Goal: Task Accomplishment & Management: Complete application form

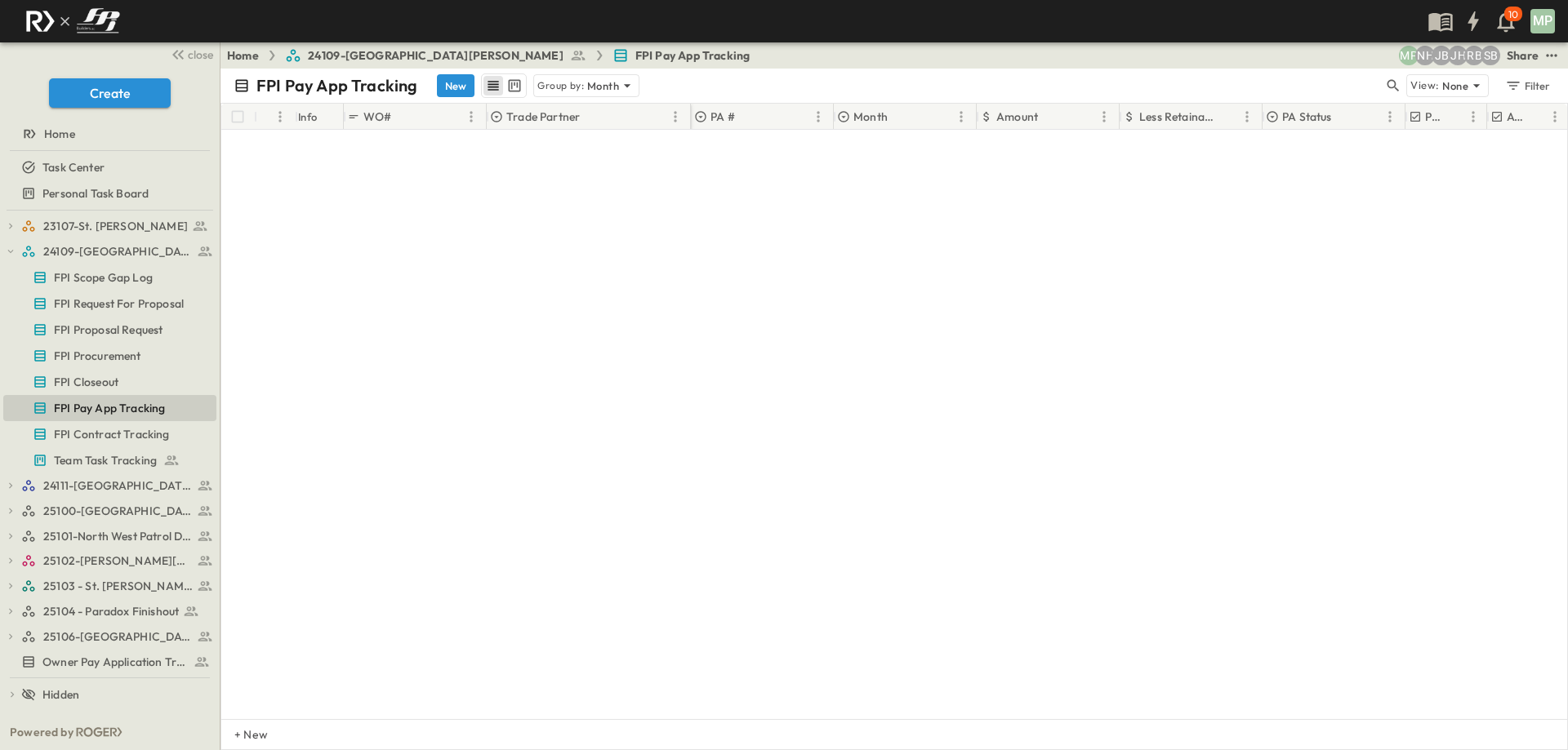
scroll to position [1061, 0]
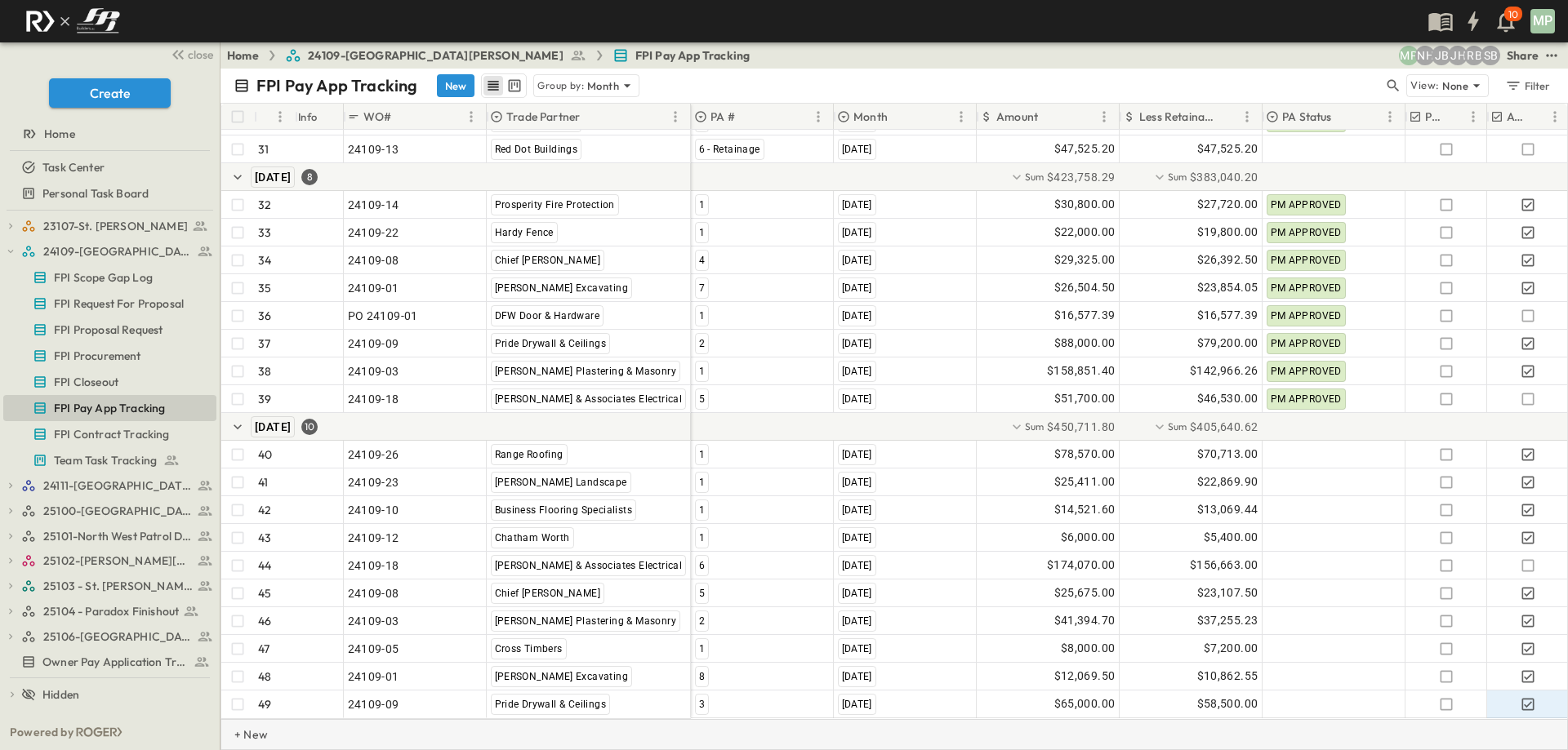
click at [244, 738] on p "+ New" at bounding box center [239, 735] width 10 height 16
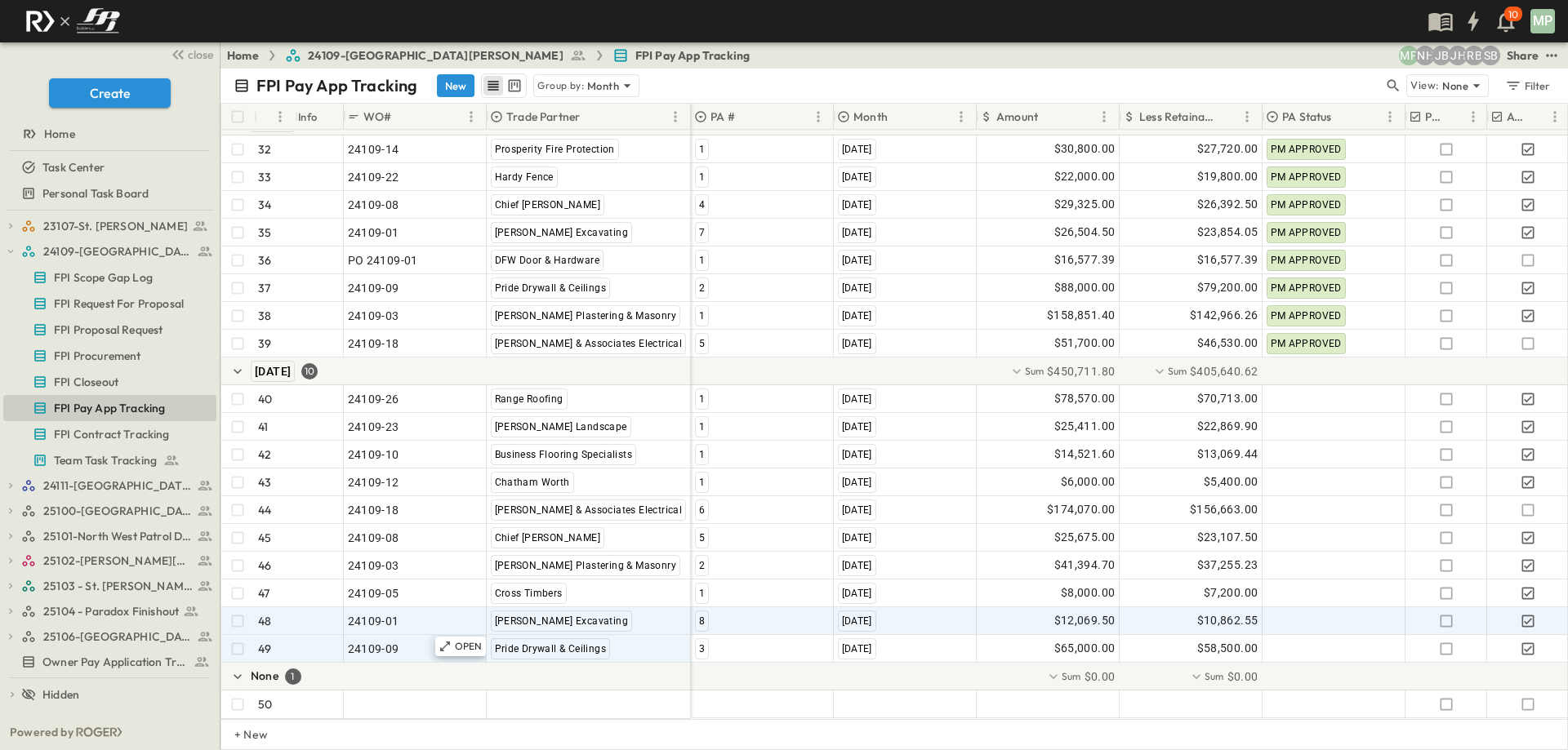
scroll to position [1117, 0]
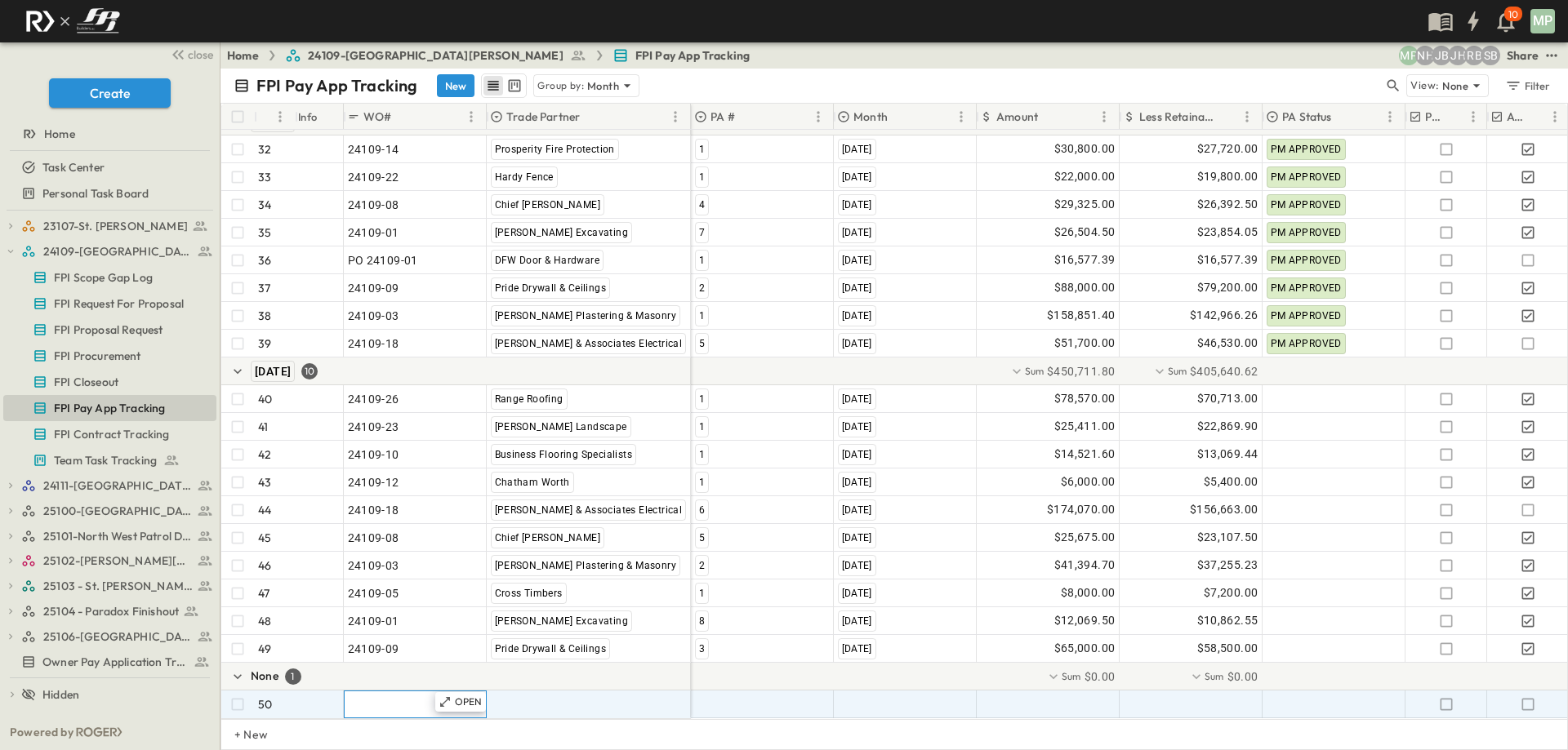
click at [413, 693] on div ""24101-01"" at bounding box center [415, 705] width 135 height 23
type input "********"
click at [529, 696] on span ""[PERSON_NAME] Excavating"" at bounding box center [572, 704] width 161 height 16
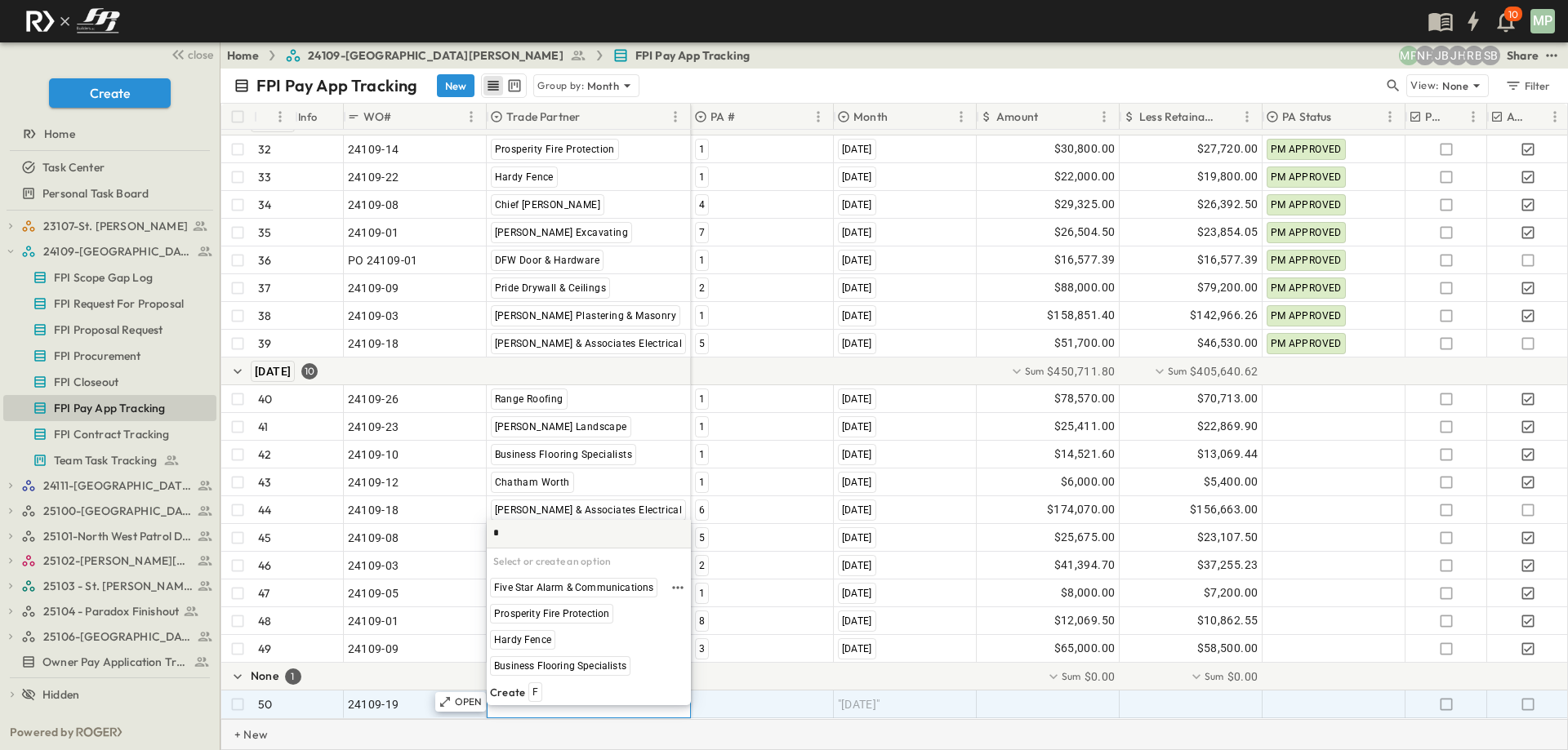
type input "*"
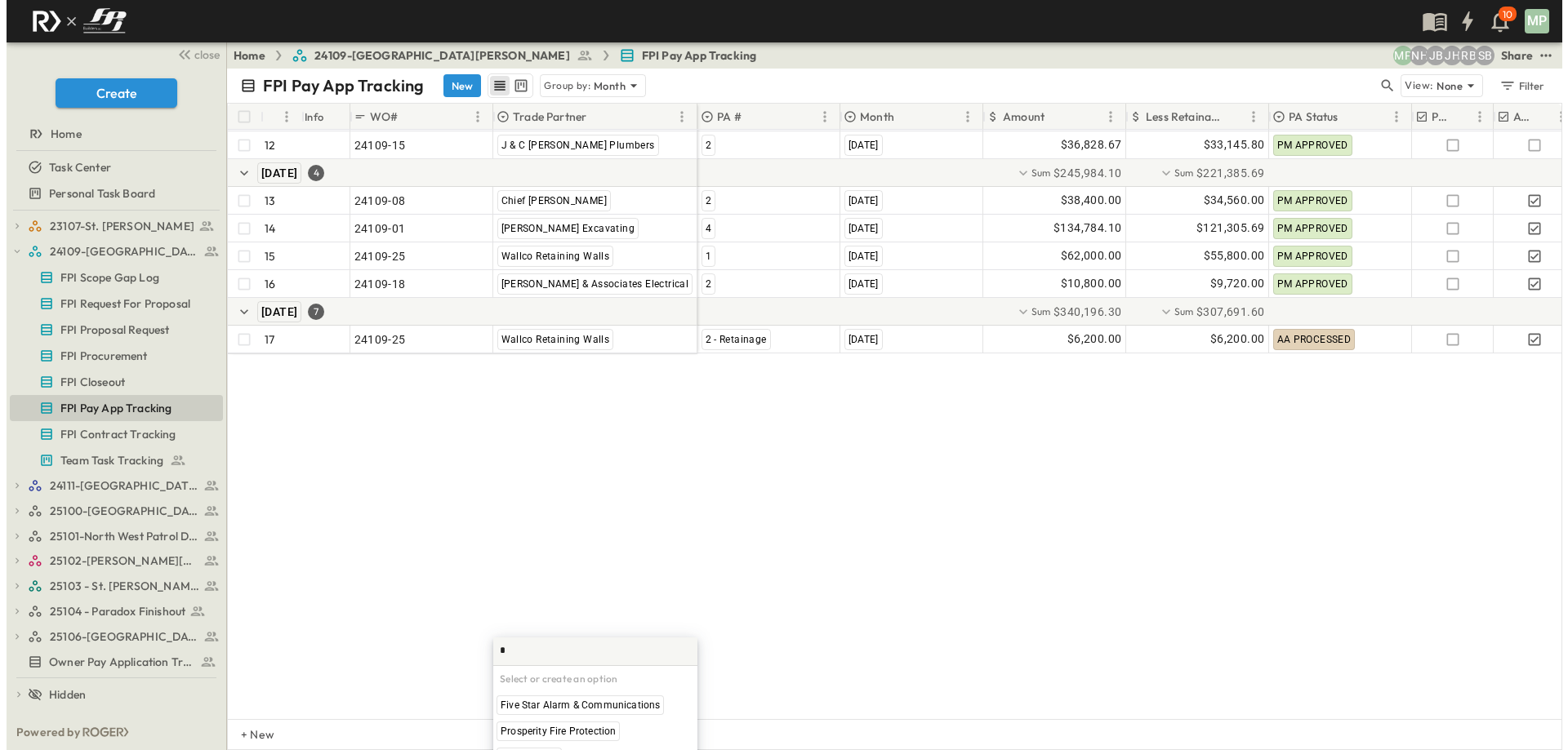
scroll to position [0, 0]
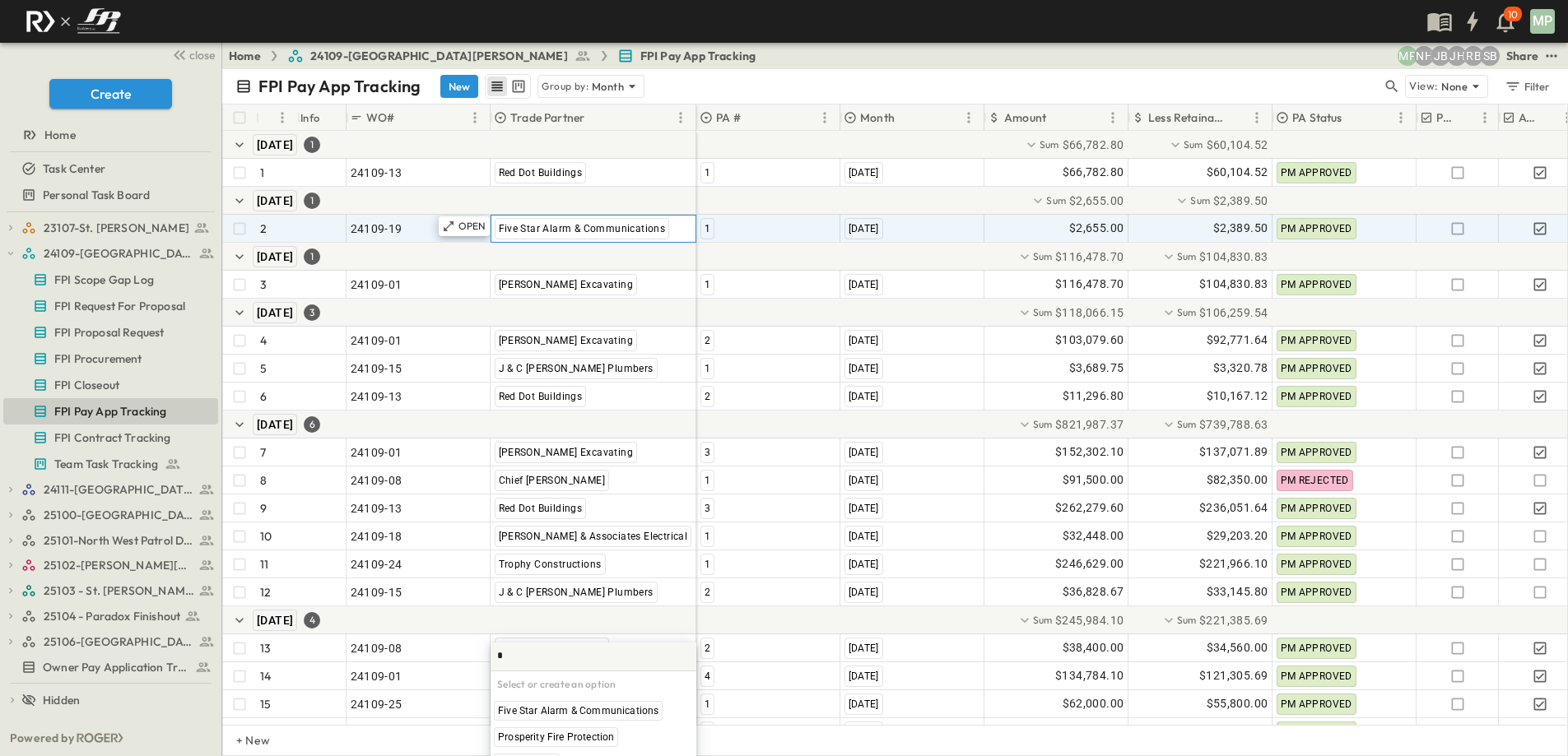
click at [508, 227] on span "Five Star Alarm & Communications" at bounding box center [581, 228] width 167 height 12
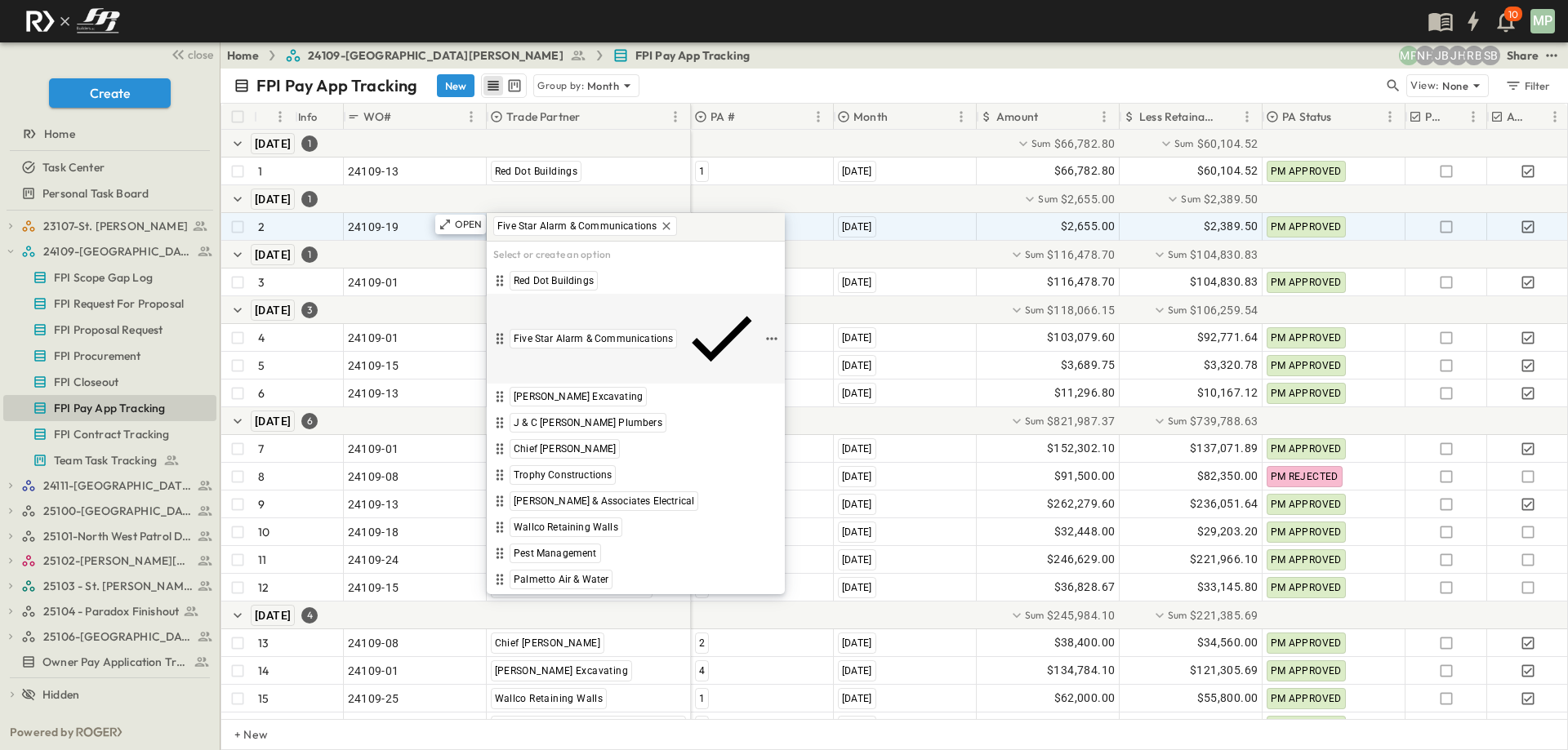
click at [526, 333] on span "Five Star Alarm & Communications" at bounding box center [594, 339] width 159 height 13
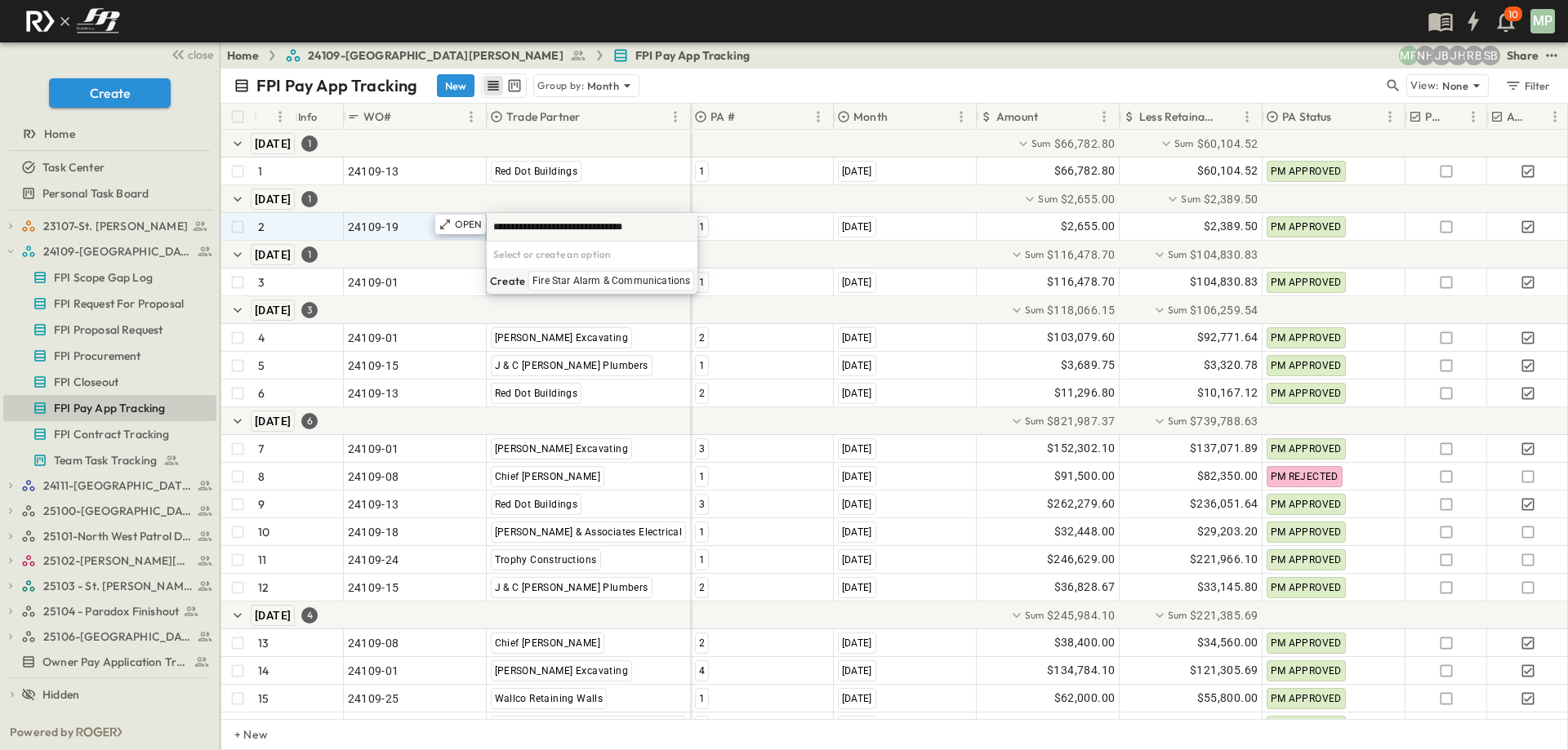
type input "**********"
click at [570, 282] on span "Fire Star Alarm & Communications" at bounding box center [611, 280] width 158 height 13
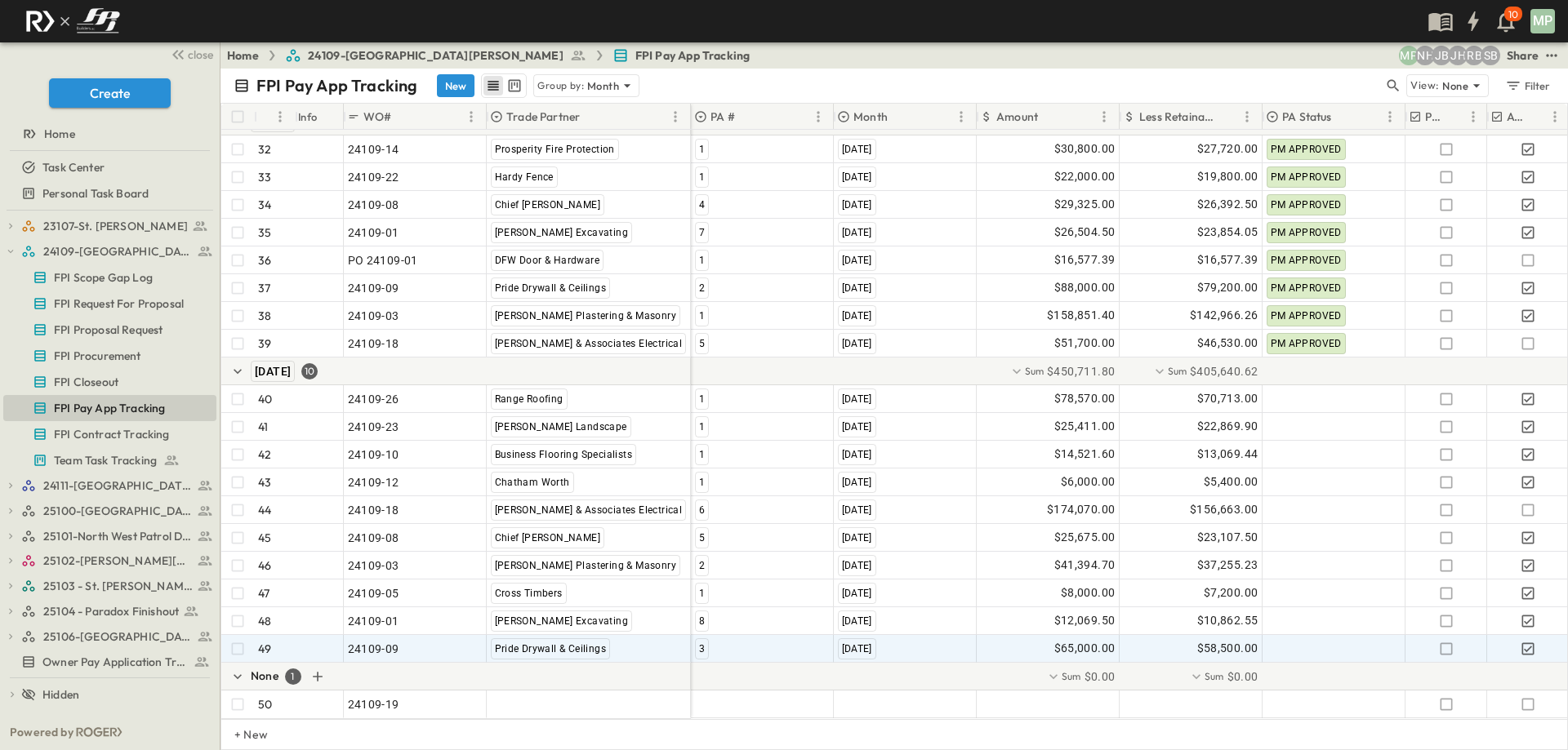
scroll to position [1117, 0]
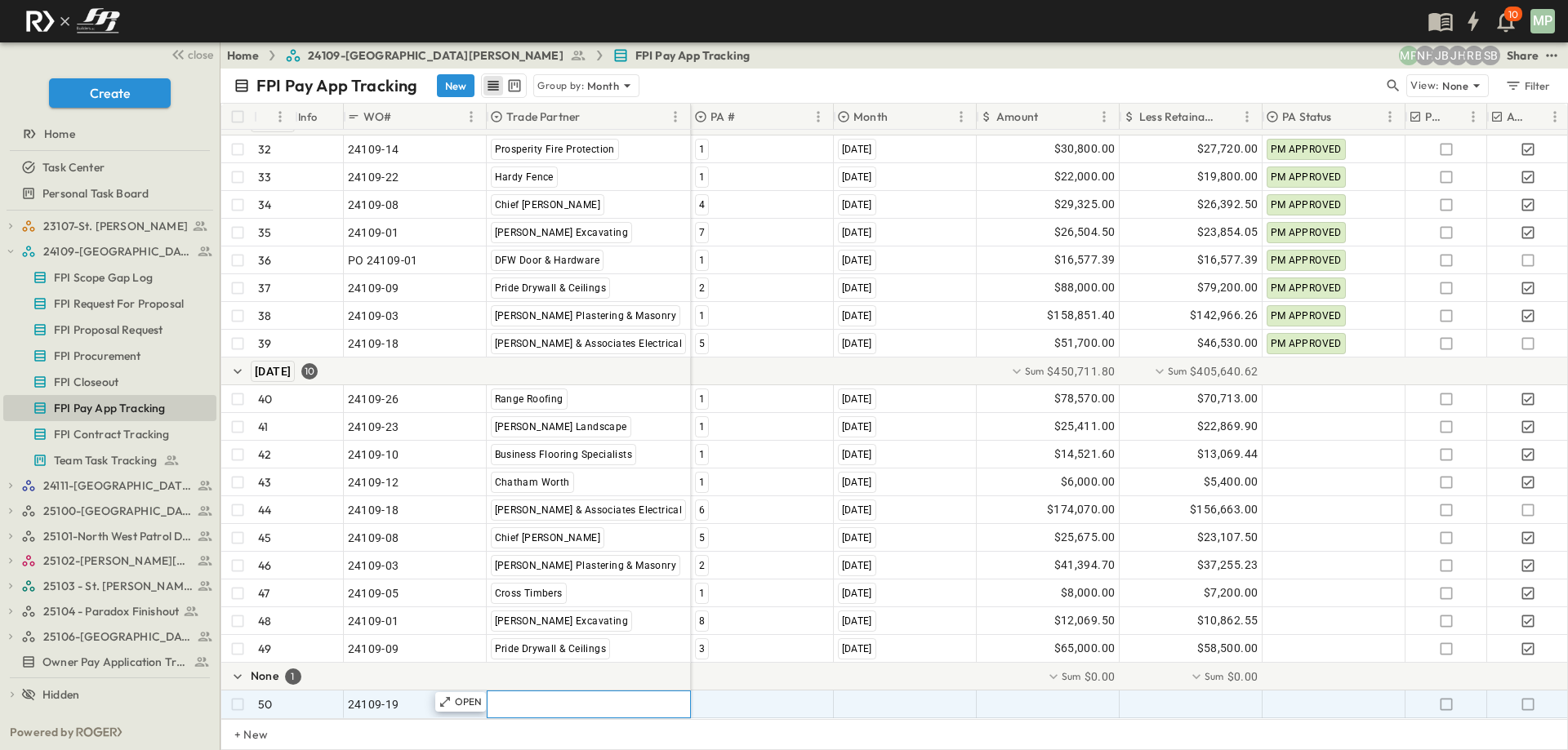
click at [519, 696] on span ""[PERSON_NAME] Excavating"" at bounding box center [572, 704] width 161 height 16
type input "****"
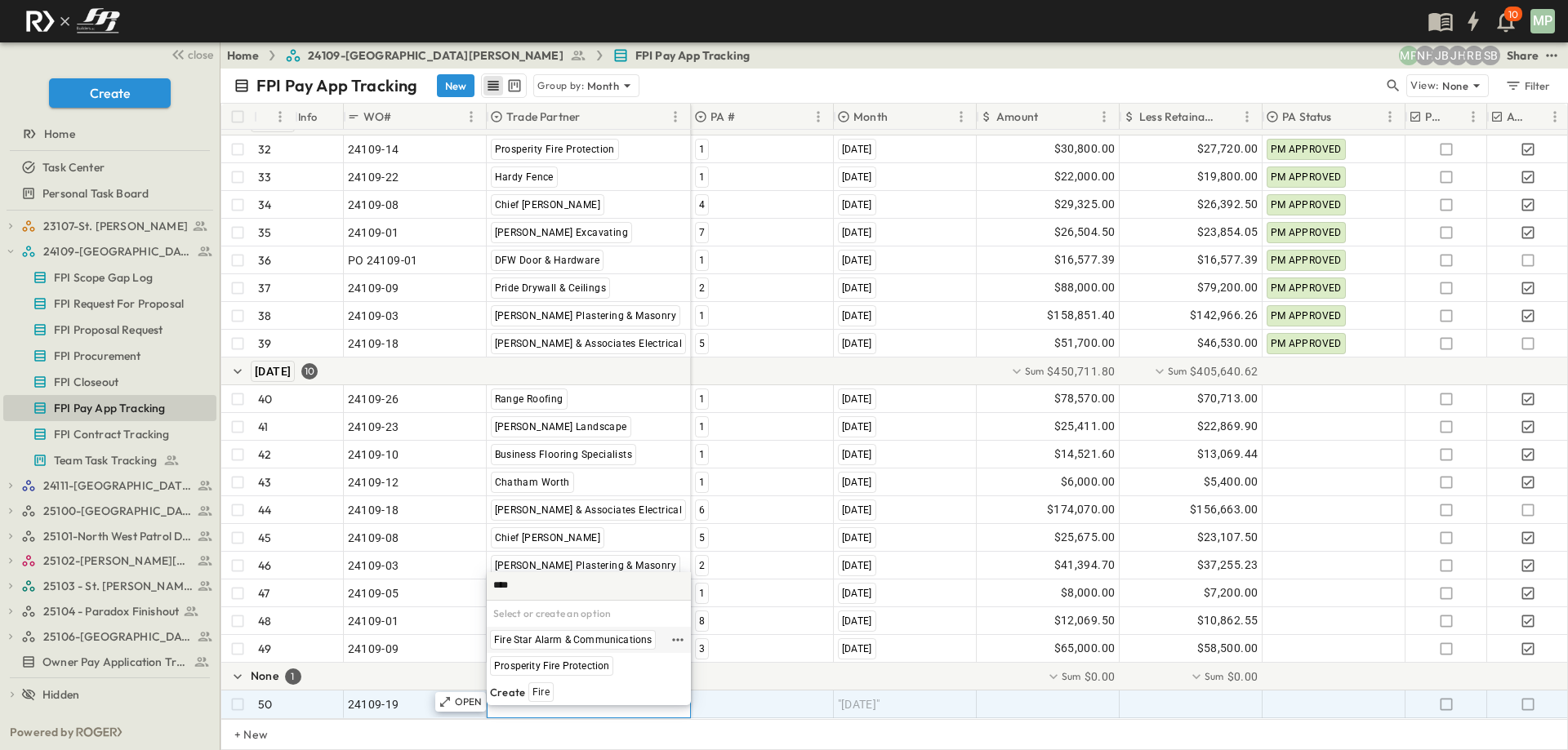
click at [556, 636] on span "Fire Star Alarm & Communications" at bounding box center [573, 639] width 158 height 13
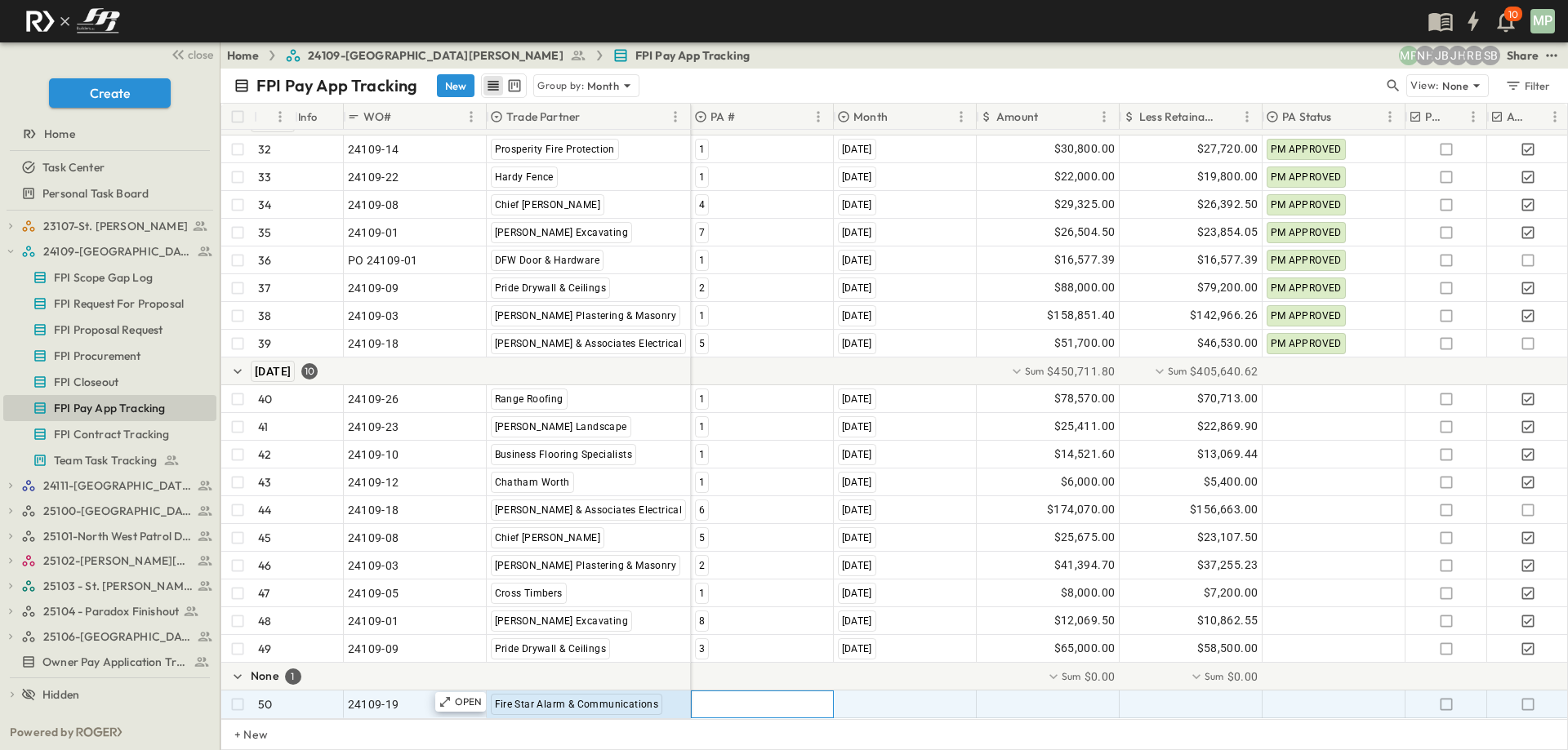
click at [726, 693] on div at bounding box center [763, 705] width 142 height 27
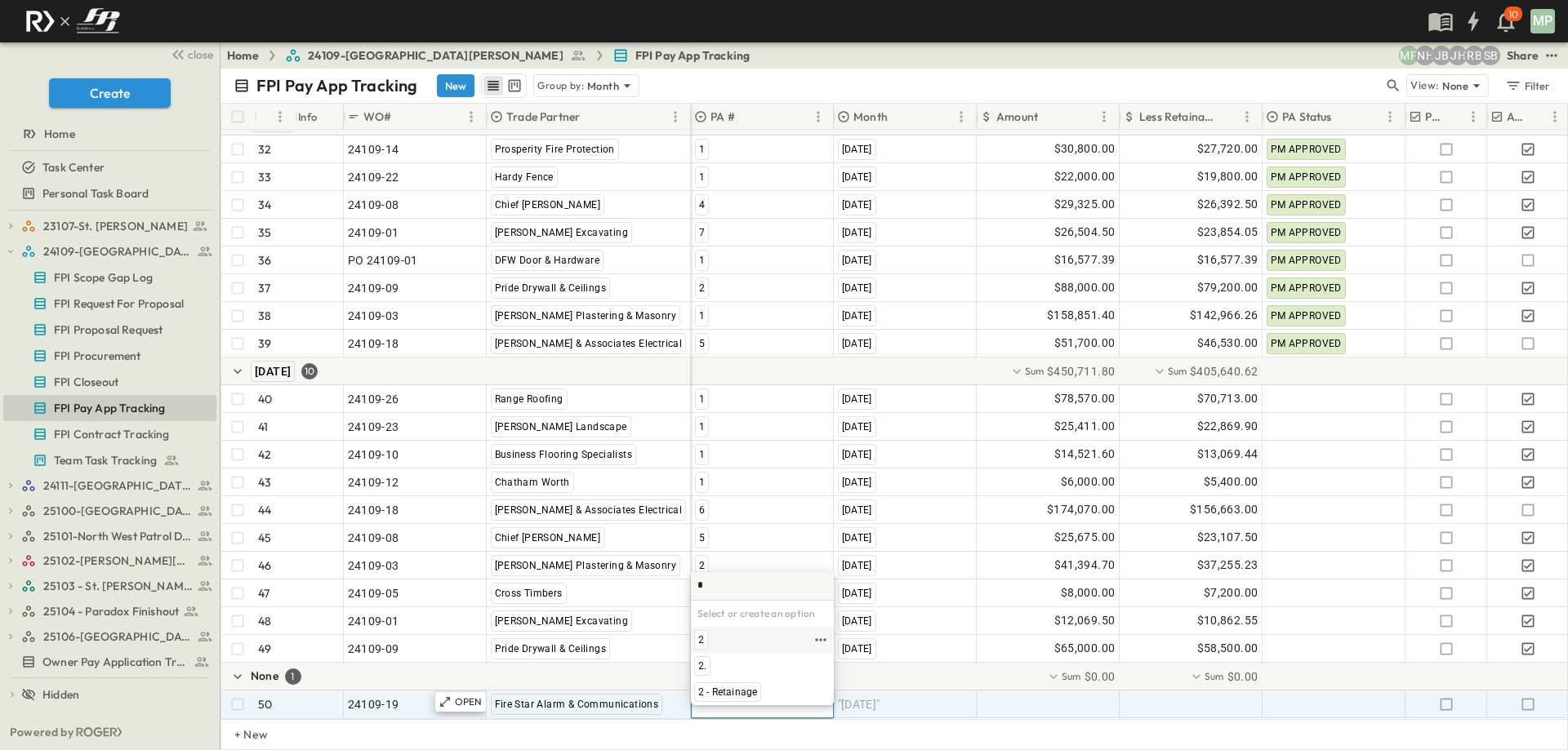
click at [703, 638] on span "2" at bounding box center [701, 639] width 5 height 13
click at [853, 698] on span ""[DATE]"" at bounding box center [859, 704] width 42 height 16
type input "*"
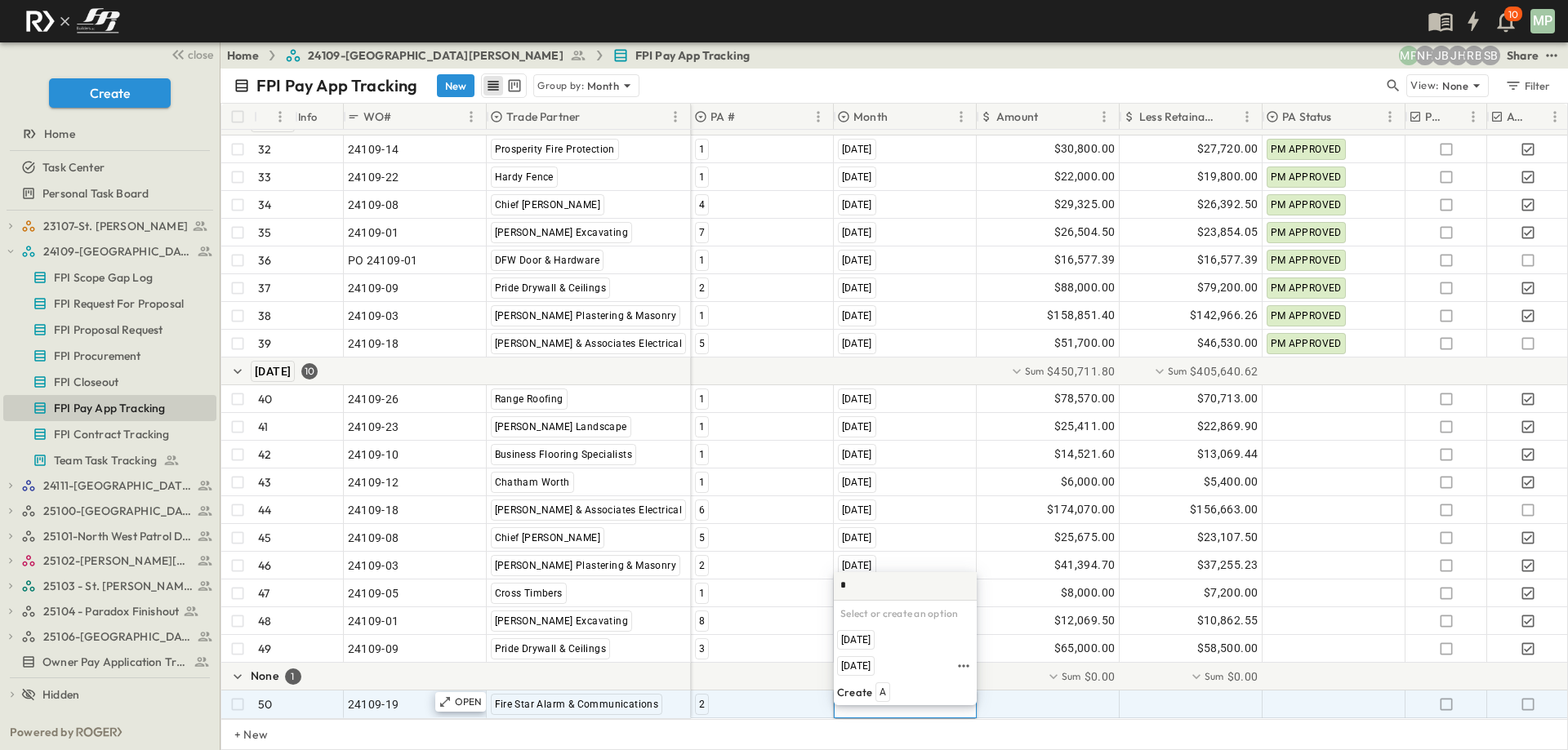
drag, startPoint x: 866, startPoint y: 668, endPoint x: 1026, endPoint y: 691, distance: 161.6
click at [868, 668] on span "[DATE]" at bounding box center [856, 666] width 29 height 13
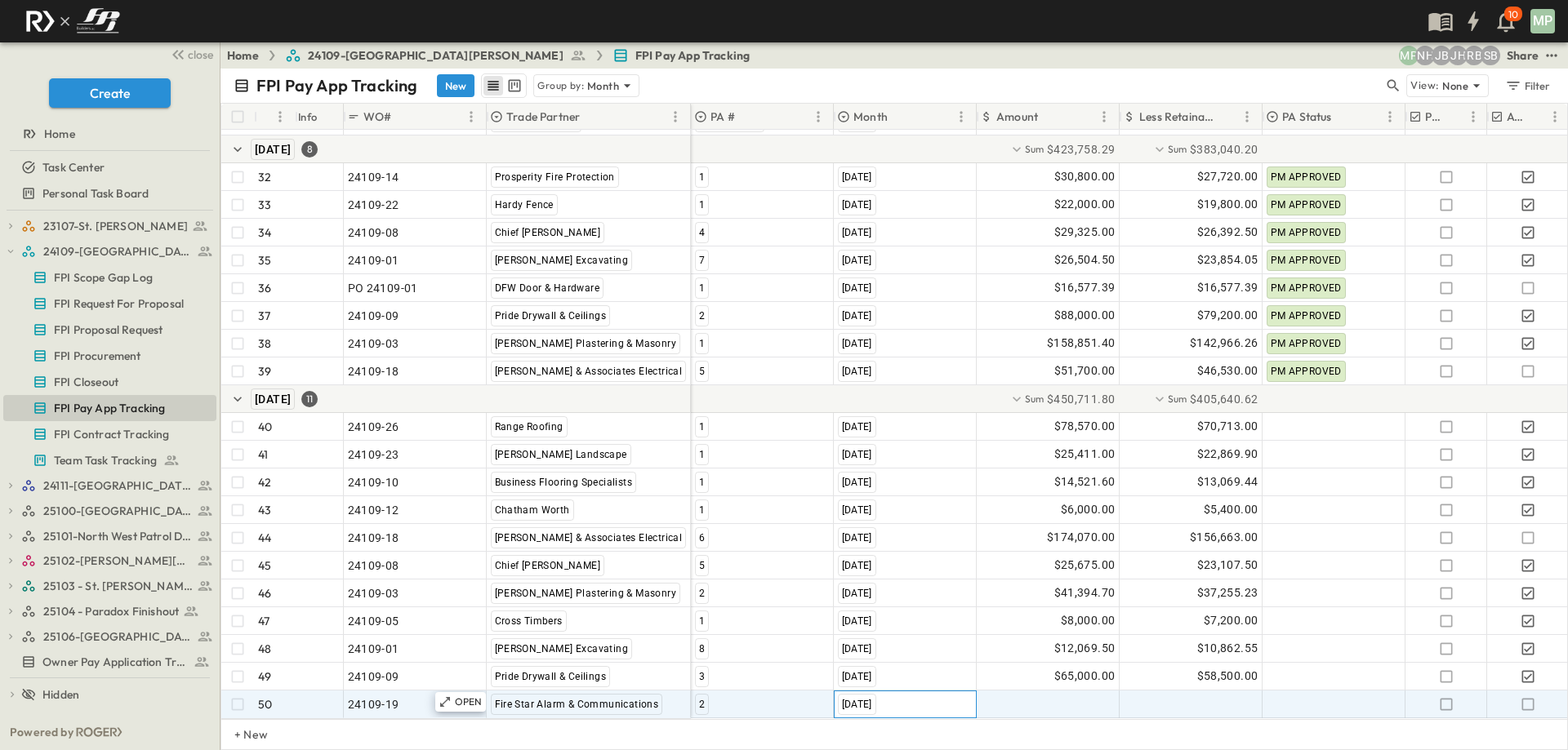
scroll to position [1090, 0]
click at [1026, 692] on div at bounding box center [1049, 705] width 142 height 27
type input "*******"
click at [1530, 696] on icon "button" at bounding box center [1528, 704] width 16 height 16
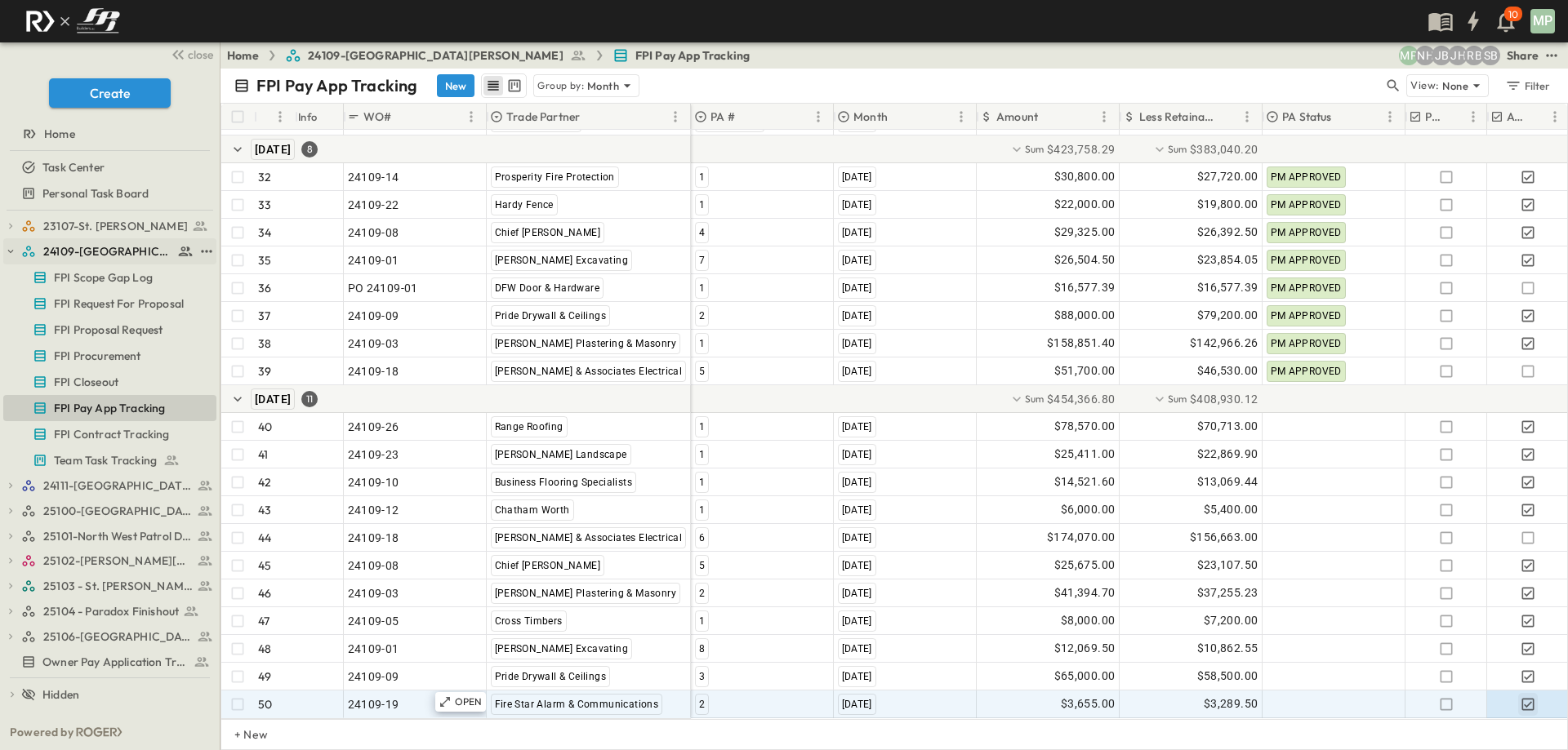
click at [10, 256] on icon "button" at bounding box center [11, 251] width 12 height 11
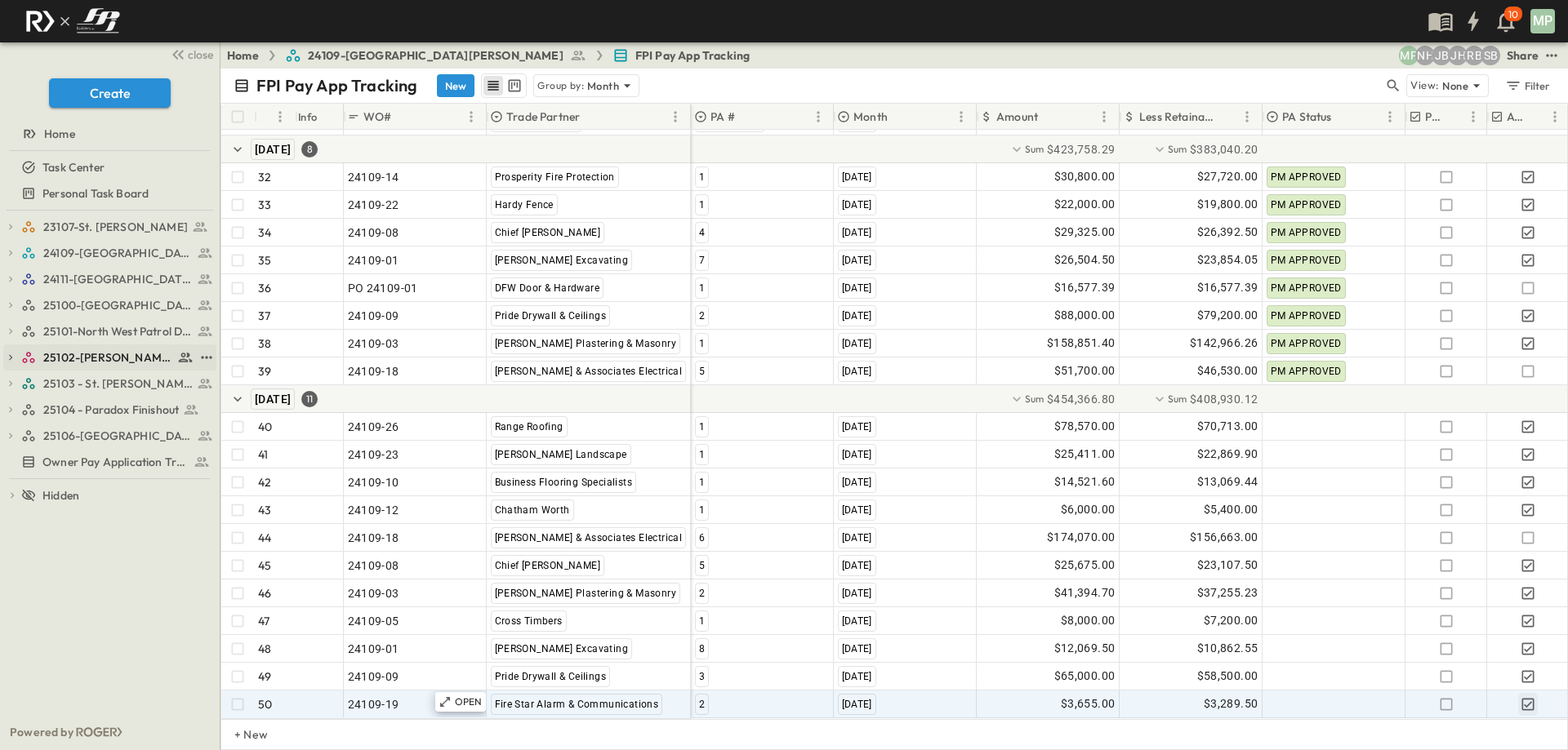
click at [8, 358] on icon "button" at bounding box center [11, 357] width 12 height 11
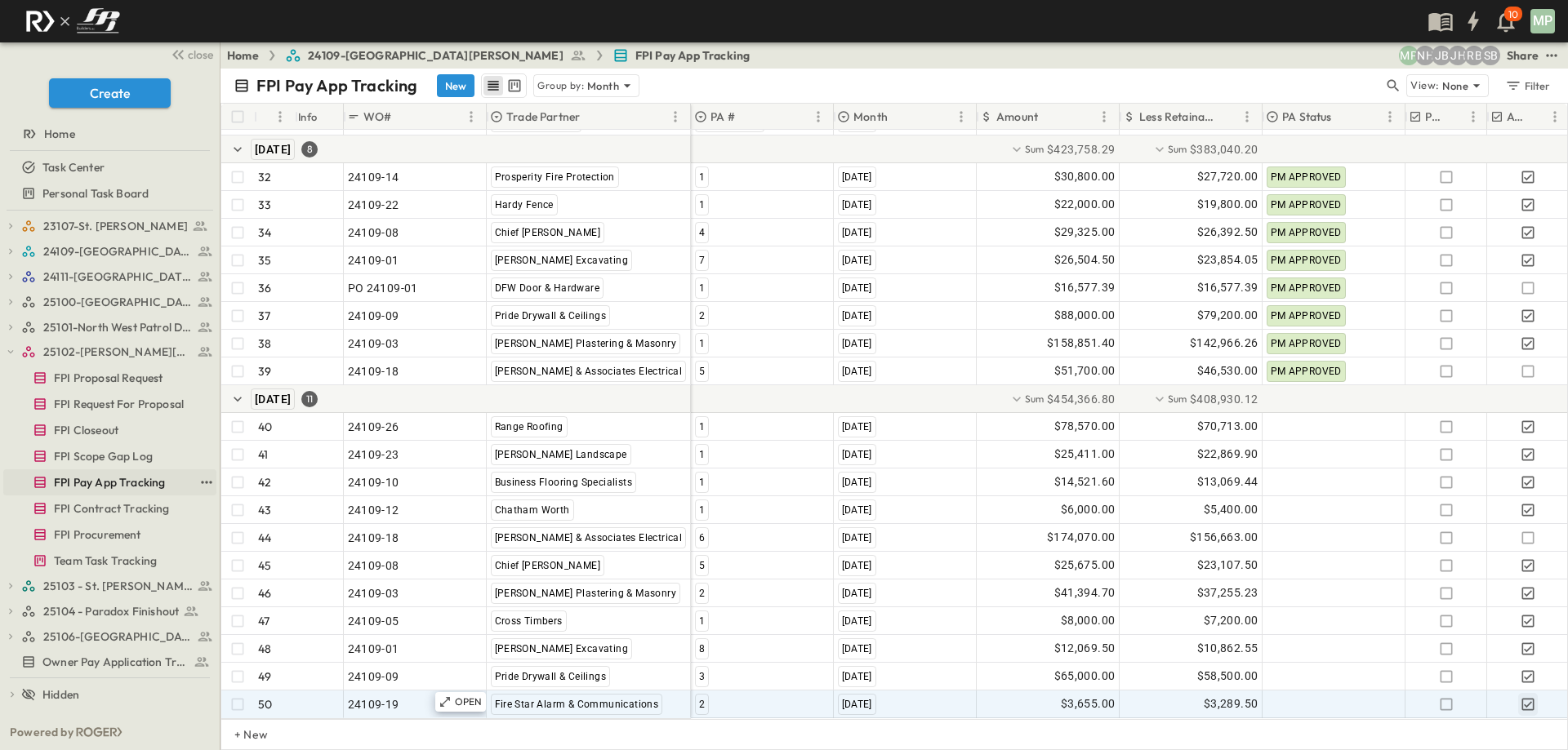
click at [111, 481] on span "FPI Pay App Tracking" at bounding box center [110, 482] width 111 height 16
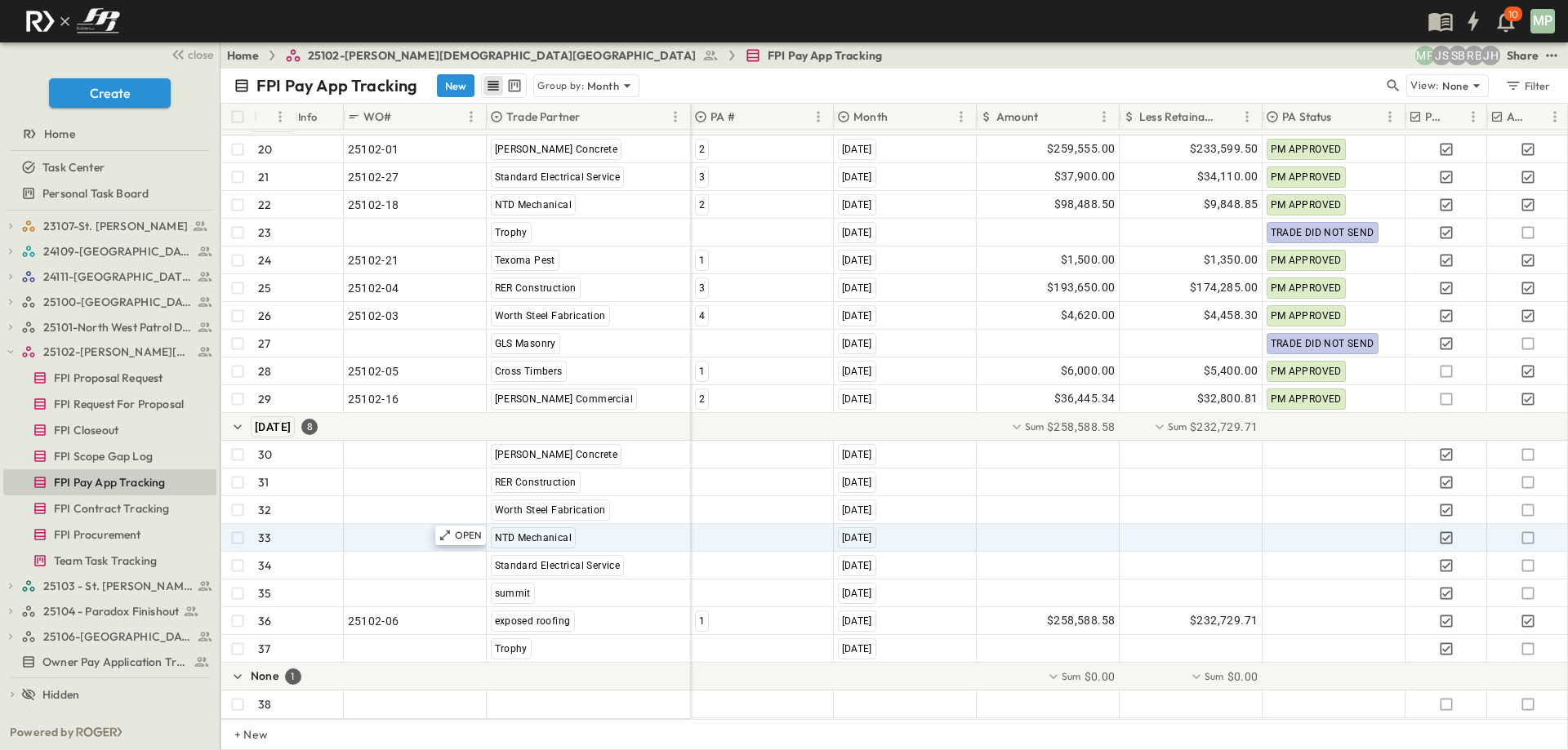
scroll to position [645, 0]
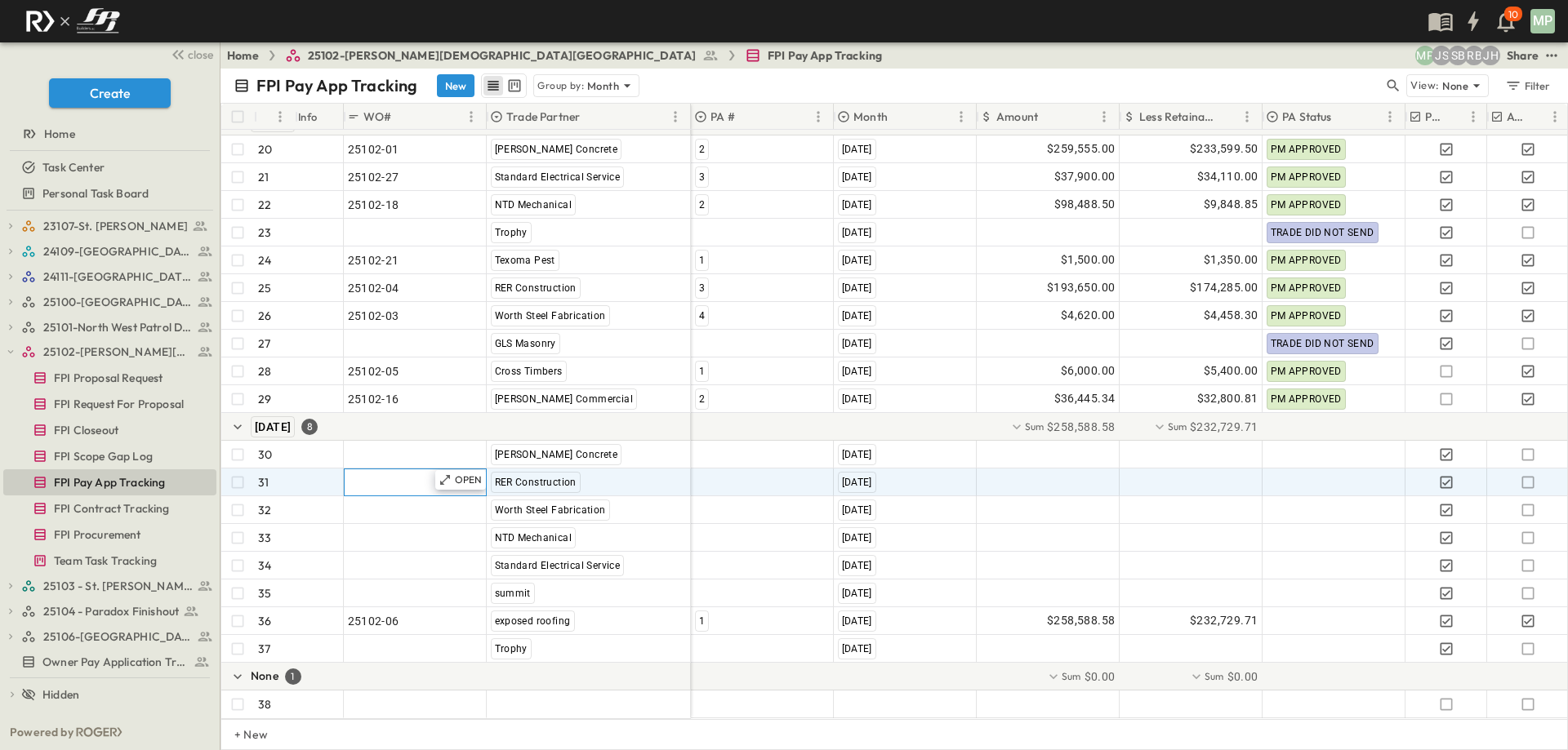
click at [399, 476] on span ""24101-01"" at bounding box center [377, 482] width 58 height 16
type input "********"
click at [738, 471] on div at bounding box center [763, 483] width 142 height 27
click at [703, 548] on span "4" at bounding box center [701, 550] width 5 height 13
click at [1049, 471] on div at bounding box center [1049, 483] width 142 height 27
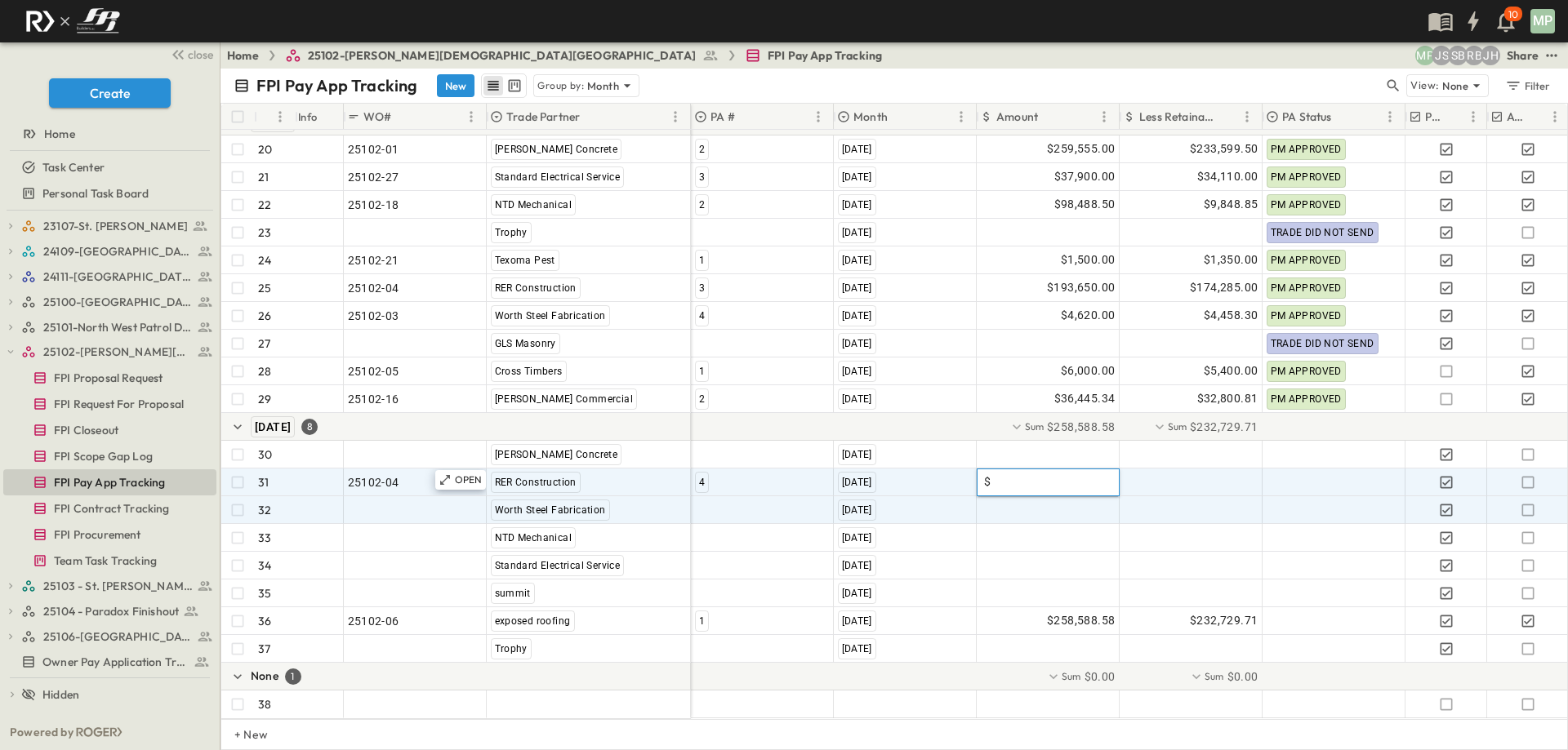
type input "*"
type input "*********"
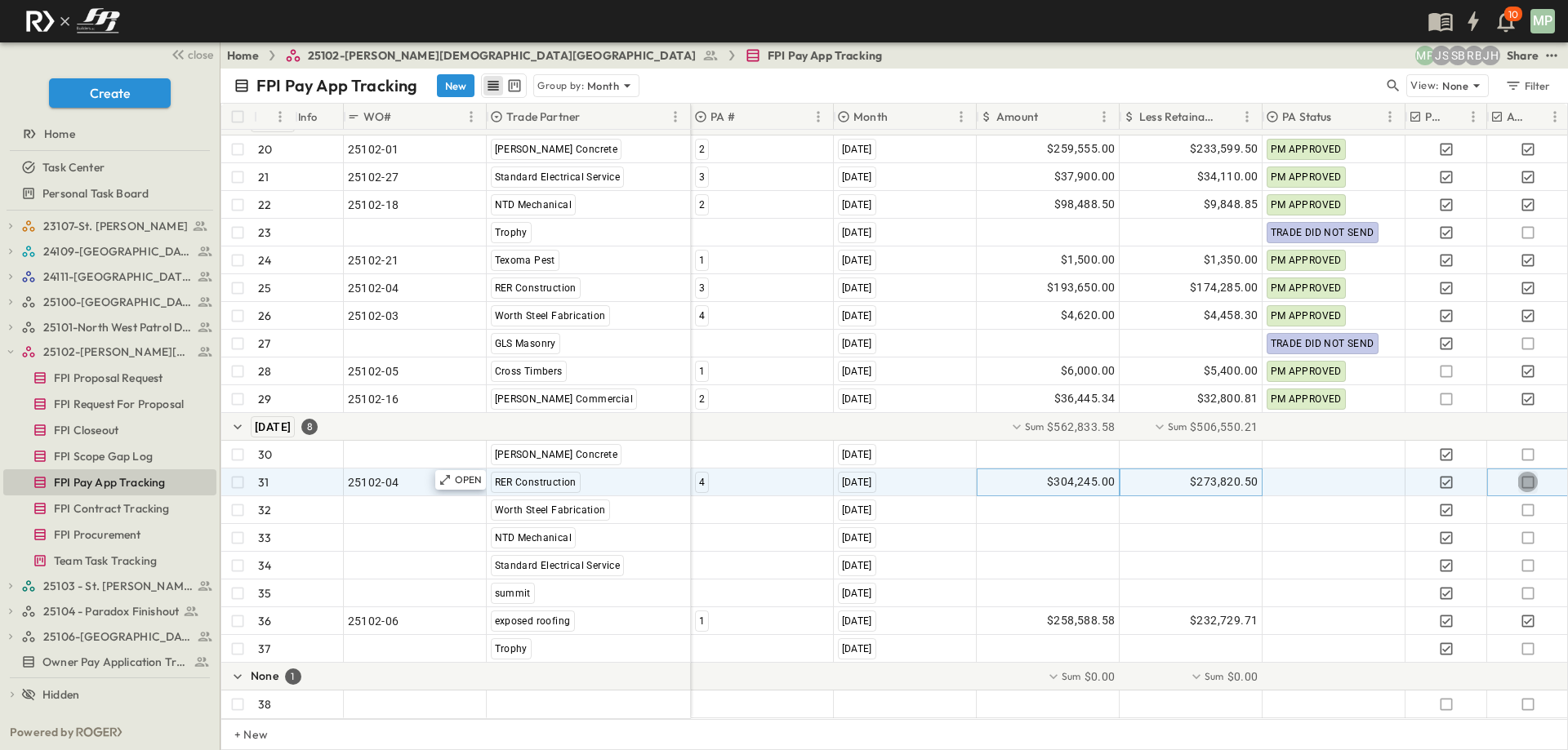
click at [1527, 474] on icon "button" at bounding box center [1528, 482] width 16 height 16
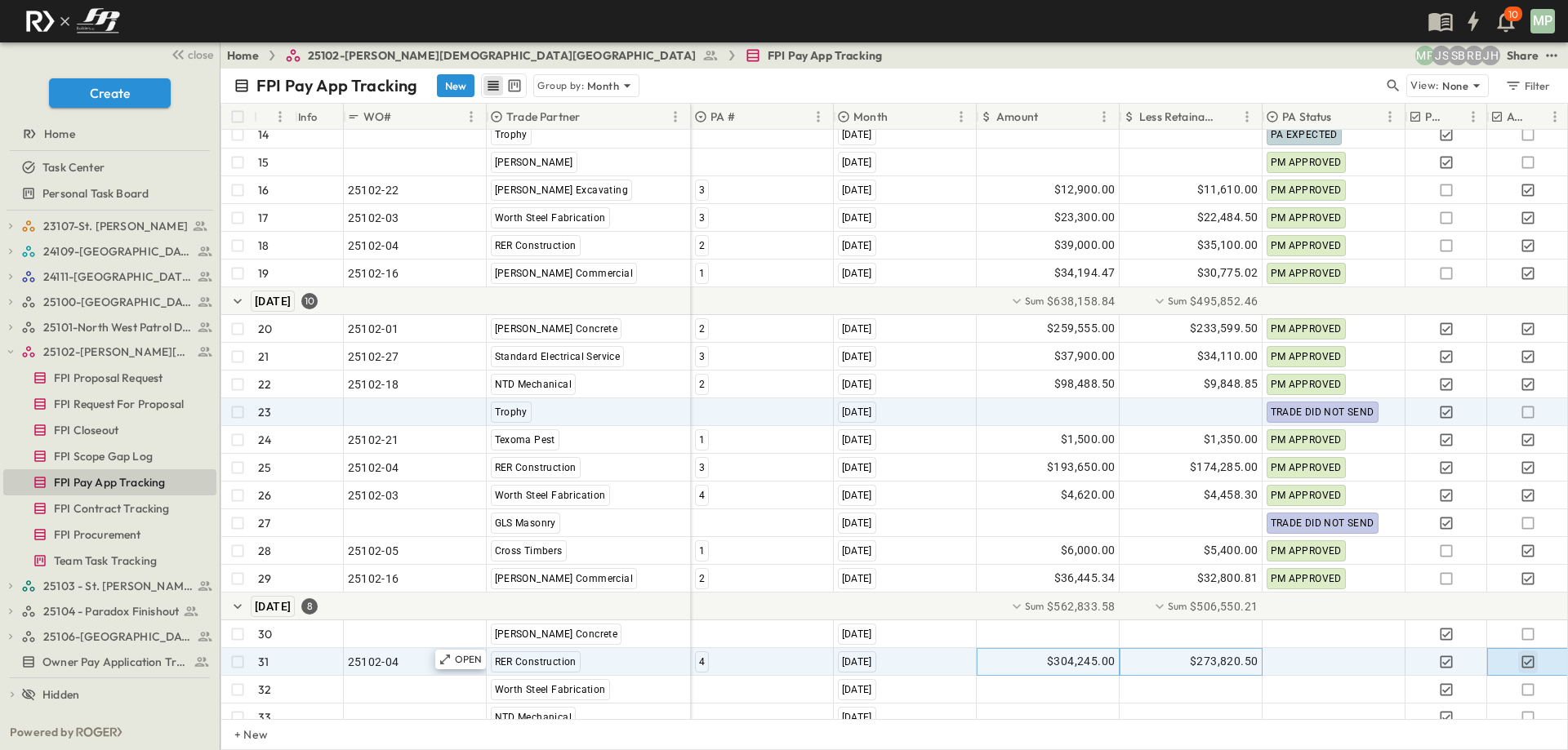
scroll to position [482, 0]
